Goal: Task Accomplishment & Management: Manage account settings

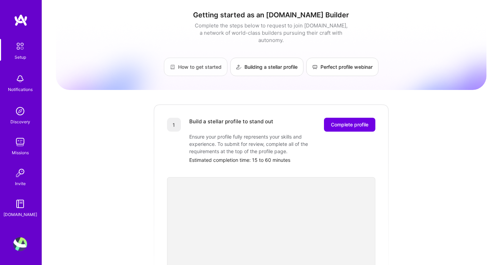
click at [191, 62] on link "How to get started" at bounding box center [196, 67] width 64 height 18
click at [15, 237] on div "Profile" at bounding box center [21, 244] width 16 height 14
click at [23, 242] on img at bounding box center [20, 244] width 14 height 14
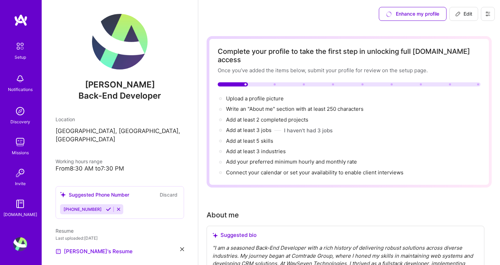
click at [488, 11] on button at bounding box center [488, 14] width 14 height 14
click at [462, 32] on button "Settings" at bounding box center [469, 30] width 52 height 18
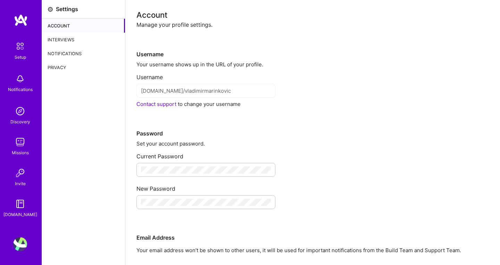
click at [64, 65] on div "Privacy" at bounding box center [83, 67] width 83 height 14
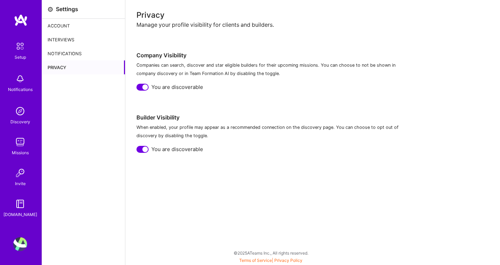
click at [64, 51] on div "Notifications" at bounding box center [83, 54] width 83 height 14
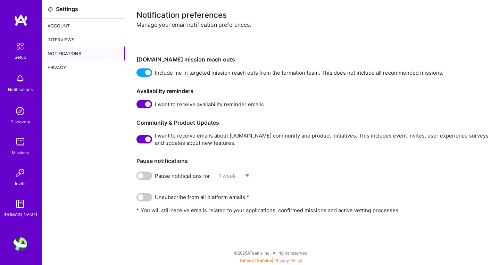
click at [142, 72] on span at bounding box center [144, 72] width 16 height 8
click at [138, 74] on input "checkbox" at bounding box center [138, 74] width 0 height 0
click at [145, 105] on span at bounding box center [144, 104] width 16 height 8
click at [138, 106] on input "checkbox" at bounding box center [138, 106] width 0 height 0
click at [144, 141] on span at bounding box center [144, 139] width 16 height 8
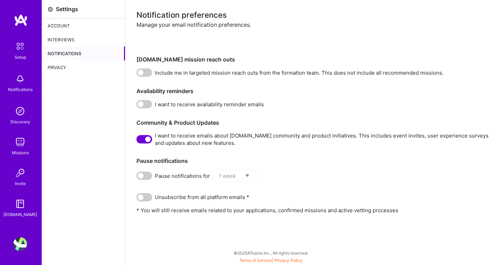
click at [138, 141] on input "checkbox" at bounding box center [138, 141] width 0 height 0
click at [141, 196] on span at bounding box center [144, 197] width 16 height 8
click at [138, 199] on input "checkbox" at bounding box center [138, 199] width 0 height 0
click at [143, 198] on span at bounding box center [144, 197] width 16 height 8
click at [138, 199] on input "checkbox" at bounding box center [138, 199] width 0 height 0
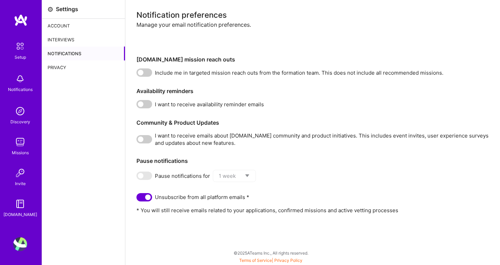
click at [58, 28] on div "Account" at bounding box center [83, 26] width 83 height 14
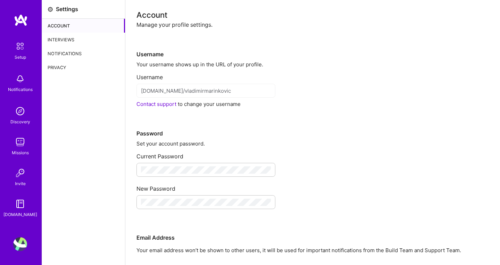
click at [68, 39] on div "Interviews" at bounding box center [83, 40] width 83 height 14
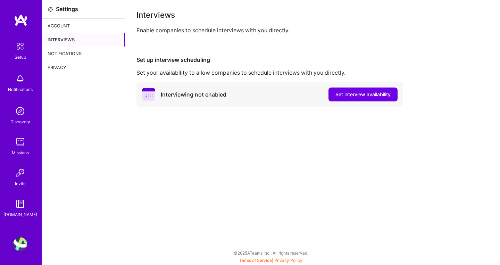
click at [68, 55] on div "Notifications" at bounding box center [83, 54] width 83 height 14
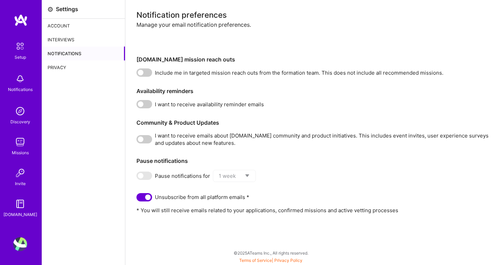
click at [62, 67] on div "Privacy" at bounding box center [83, 67] width 83 height 14
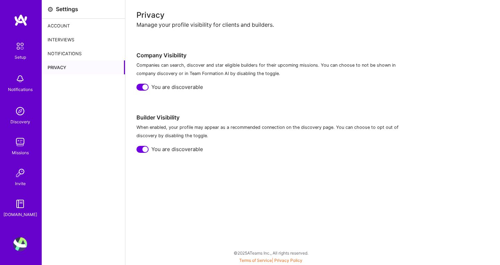
click at [139, 89] on div at bounding box center [142, 87] width 12 height 7
click at [142, 150] on div at bounding box center [142, 149] width 12 height 7
click at [18, 49] on img at bounding box center [20, 46] width 15 height 15
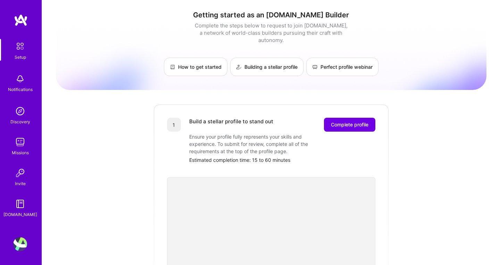
click at [18, 20] on img at bounding box center [21, 20] width 14 height 12
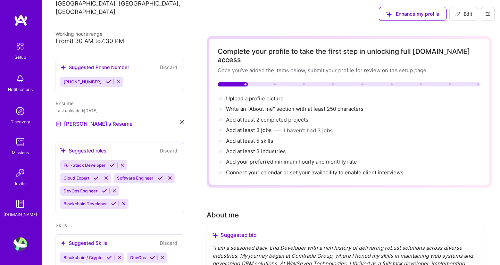
scroll to position [128, 0]
click at [116, 83] on icon at bounding box center [118, 80] width 5 height 5
click at [116, 80] on icon at bounding box center [118, 80] width 5 height 5
click at [116, 83] on icon at bounding box center [118, 80] width 5 height 5
click at [167, 68] on button "Discard" at bounding box center [169, 66] width 22 height 8
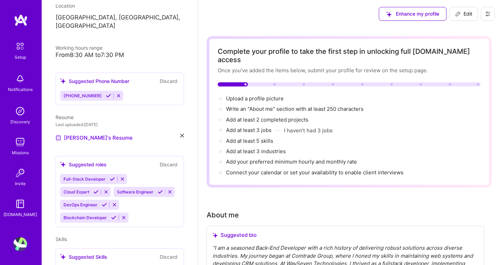
scroll to position [119, 0]
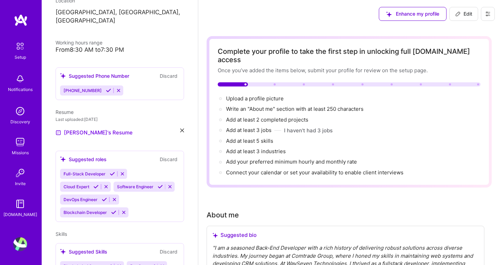
click at [460, 18] on button "Edit" at bounding box center [463, 14] width 29 height 14
select select "US"
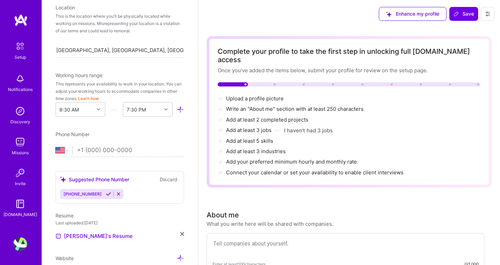
scroll to position [156, 0]
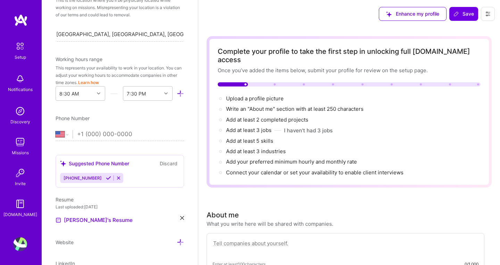
click at [116, 179] on icon at bounding box center [118, 177] width 5 height 5
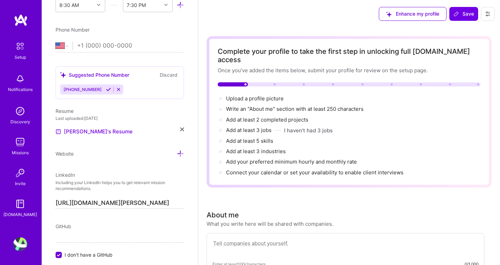
scroll to position [245, 0]
click at [171, 74] on button "Discard" at bounding box center [169, 74] width 22 height 8
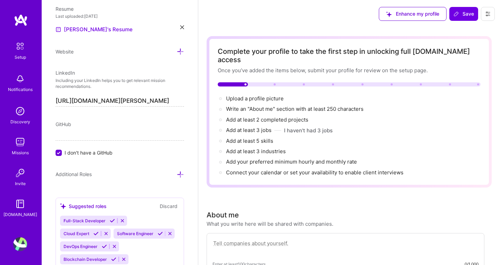
scroll to position [350, 0]
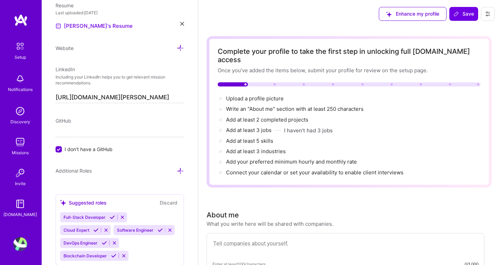
drag, startPoint x: 178, startPoint y: 97, endPoint x: 18, endPoint y: 92, distance: 160.5
click at [56, 92] on input "https://linkedin.com/in/vladimir-marinkovic" at bounding box center [120, 97] width 128 height 11
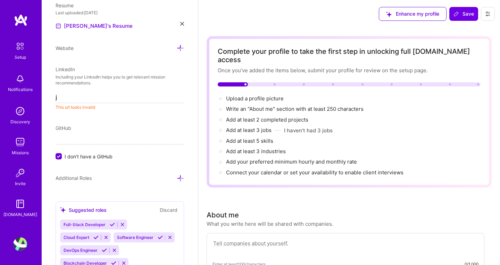
type input "jh"
drag, startPoint x: 80, startPoint y: 100, endPoint x: 31, endPoint y: 101, distance: 48.6
click at [56, 101] on input "jh" at bounding box center [120, 97] width 128 height 11
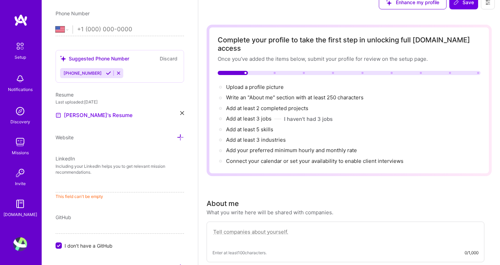
scroll to position [0, 0]
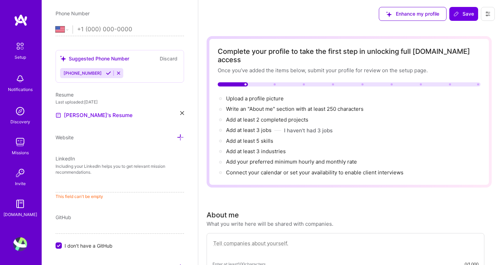
click at [490, 15] on icon at bounding box center [488, 14] width 6 height 6
click at [467, 30] on button "Settings" at bounding box center [469, 30] width 52 height 18
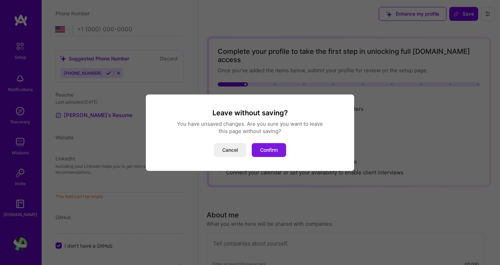
click at [277, 152] on button "Confirm" at bounding box center [269, 150] width 34 height 14
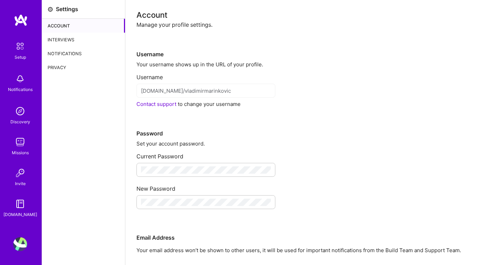
click at [61, 67] on div "Privacy" at bounding box center [83, 67] width 83 height 14
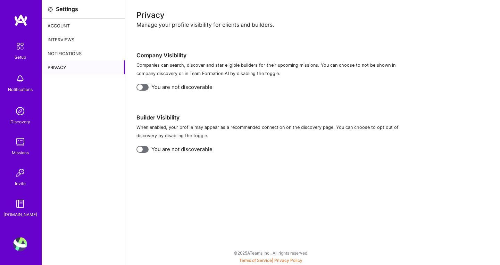
click at [20, 240] on img at bounding box center [20, 244] width 14 height 14
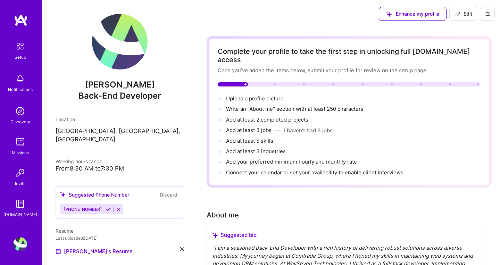
click at [482, 15] on button at bounding box center [488, 14] width 14 height 14
click at [460, 14] on icon at bounding box center [458, 14] width 6 height 6
select select "US"
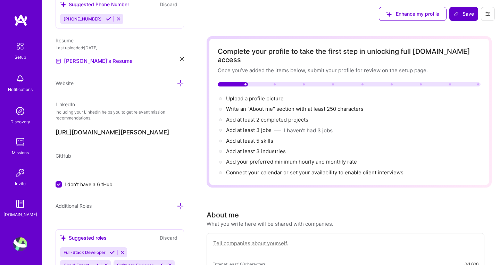
click at [484, 12] on button at bounding box center [488, 14] width 14 height 14
click at [467, 47] on button "Payment method" at bounding box center [469, 48] width 52 height 18
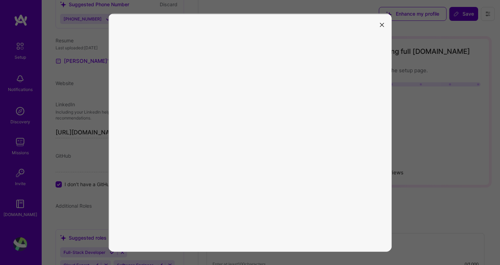
click at [384, 26] on icon "modal" at bounding box center [382, 25] width 4 height 4
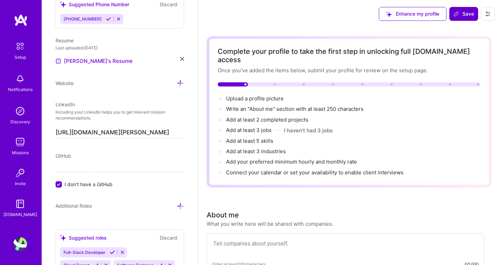
click at [489, 14] on icon at bounding box center [488, 14] width 4 height 1
click at [462, 65] on button "Log Out" at bounding box center [469, 65] width 52 height 18
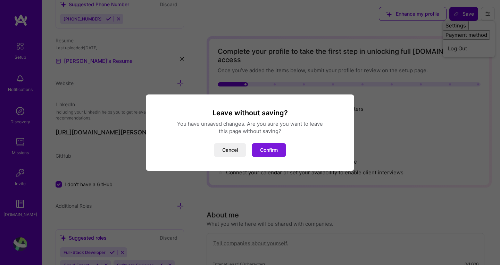
click at [273, 153] on button "Confirm" at bounding box center [269, 150] width 34 height 14
